Goal: Navigation & Orientation: Find specific page/section

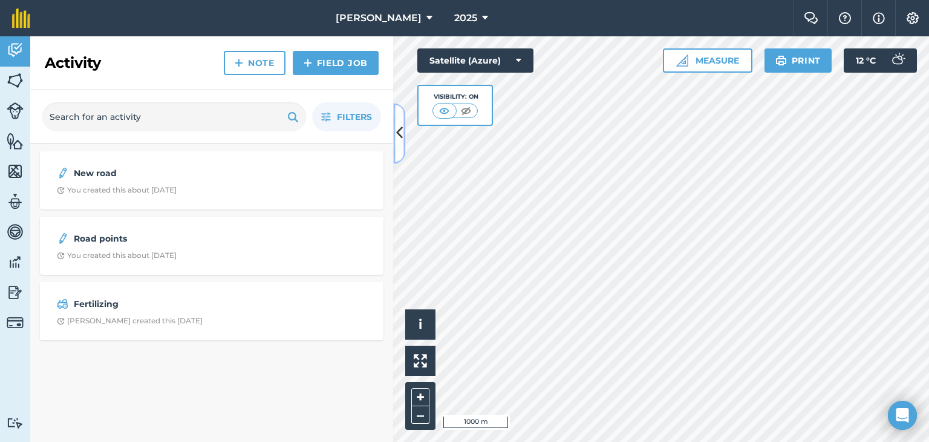
click at [400, 128] on icon at bounding box center [399, 133] width 7 height 21
